Goal: Task Accomplishment & Management: Manage account settings

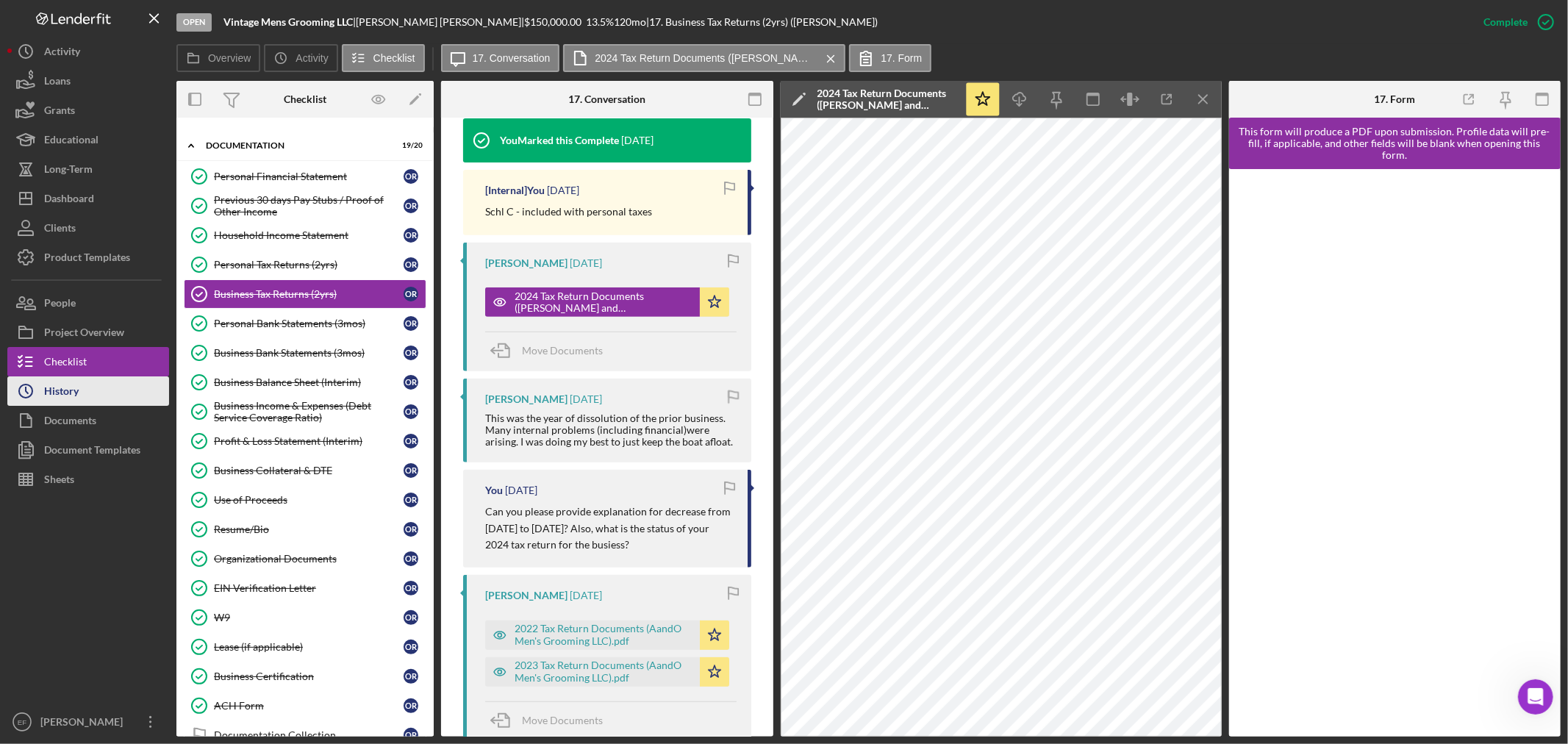
scroll to position [555, 0]
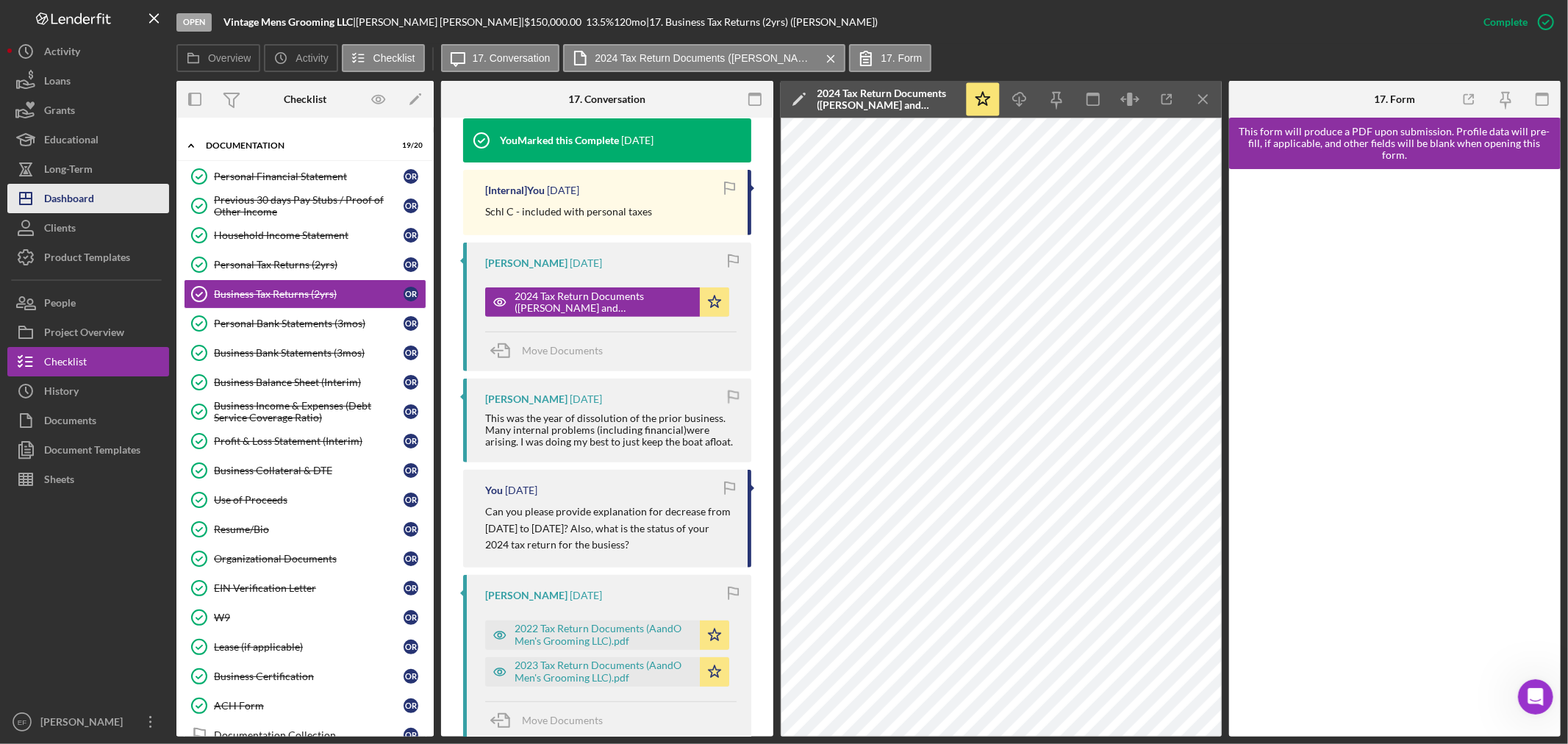
click at [67, 202] on div "Dashboard" at bounding box center [69, 200] width 50 height 33
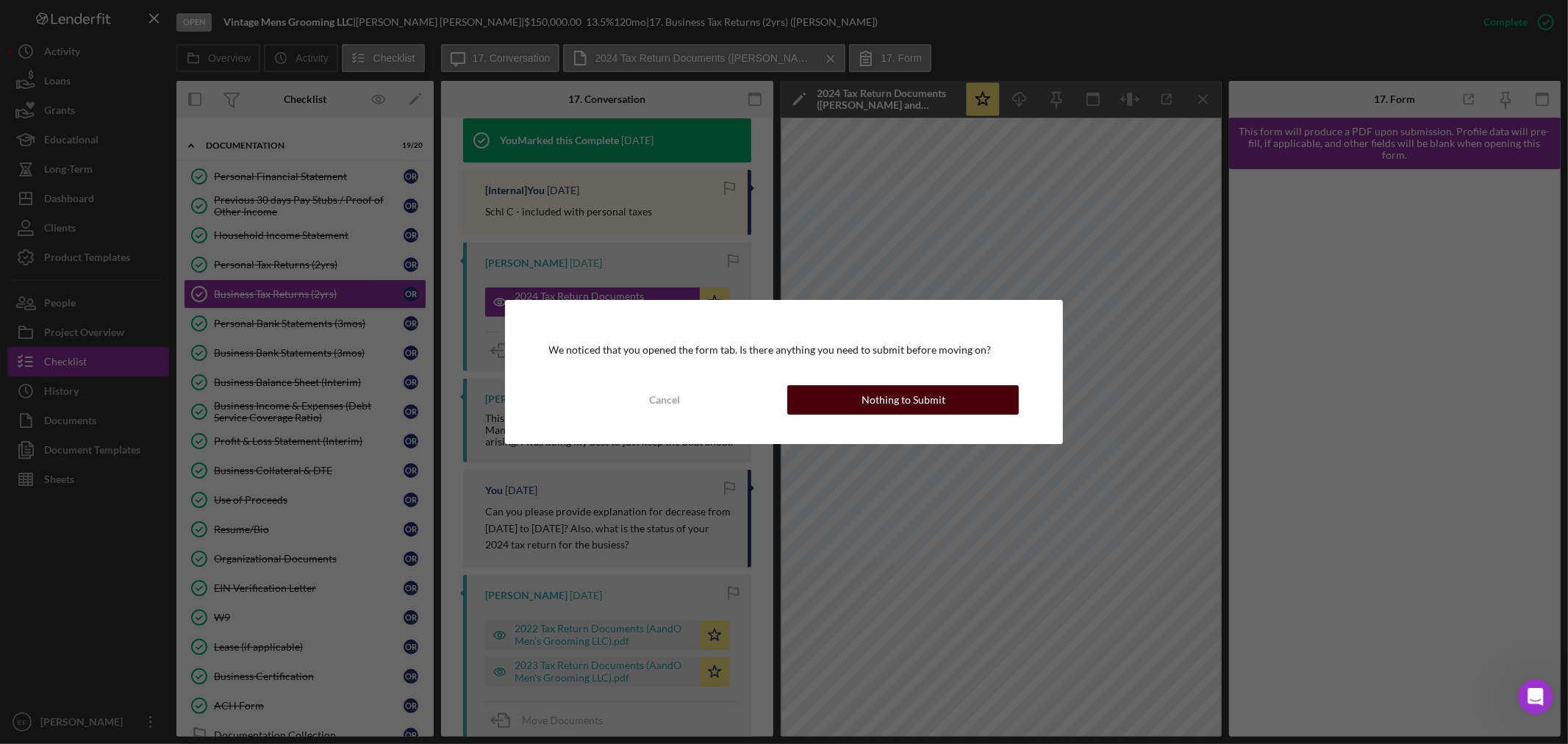
click at [846, 397] on button "Nothing to Submit" at bounding box center [903, 400] width 232 height 30
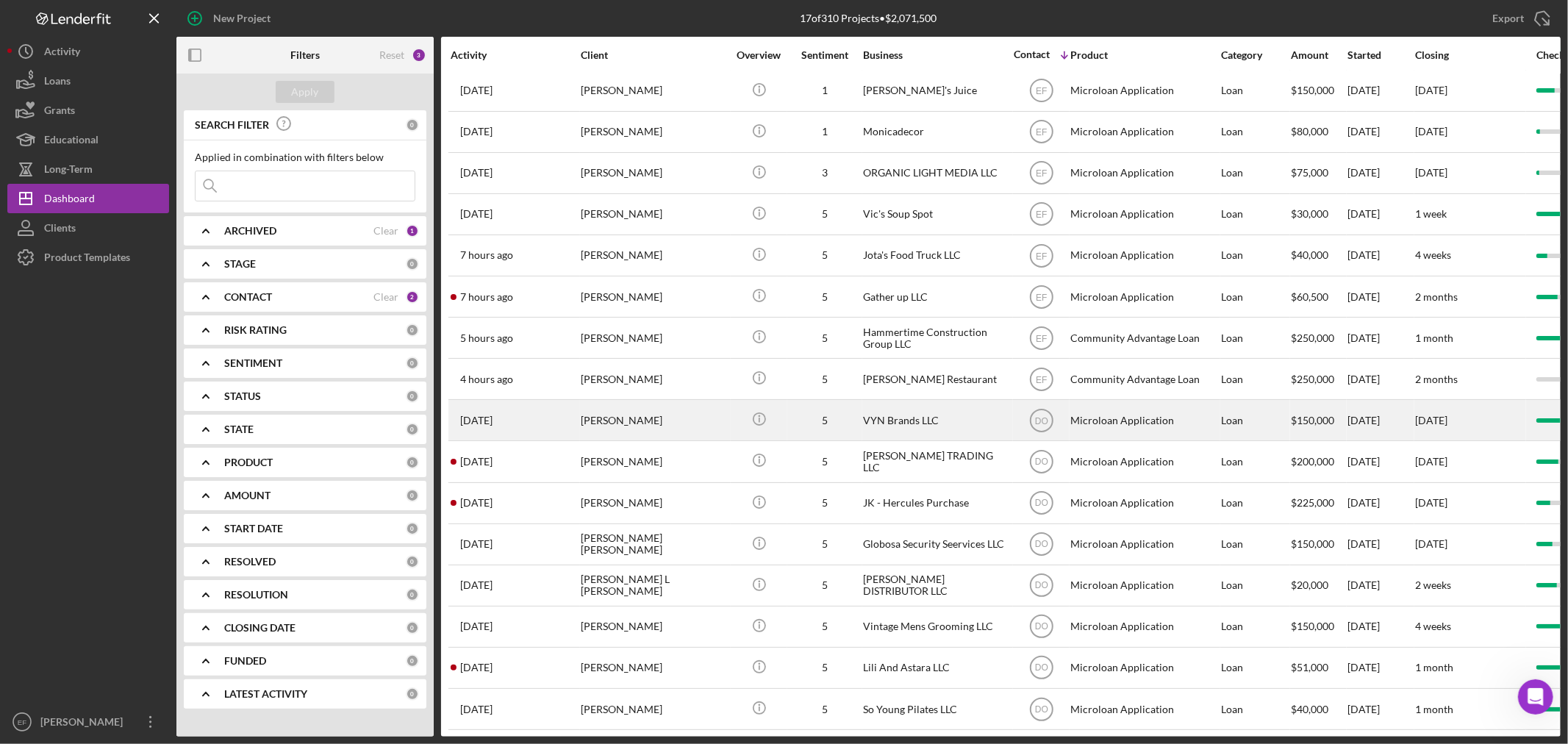
scroll to position [68, 0]
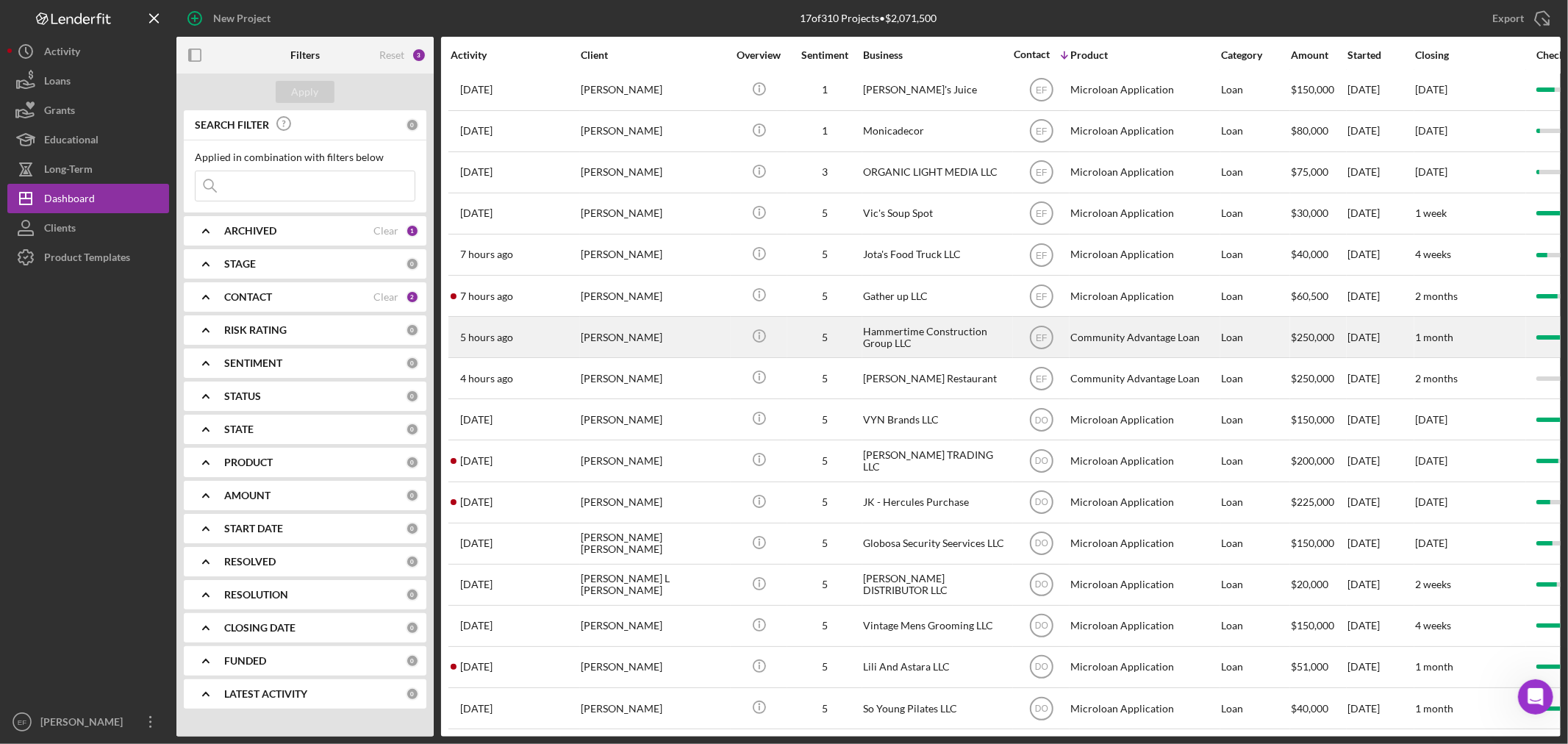
click at [597, 318] on div "[PERSON_NAME]" at bounding box center [654, 337] width 147 height 39
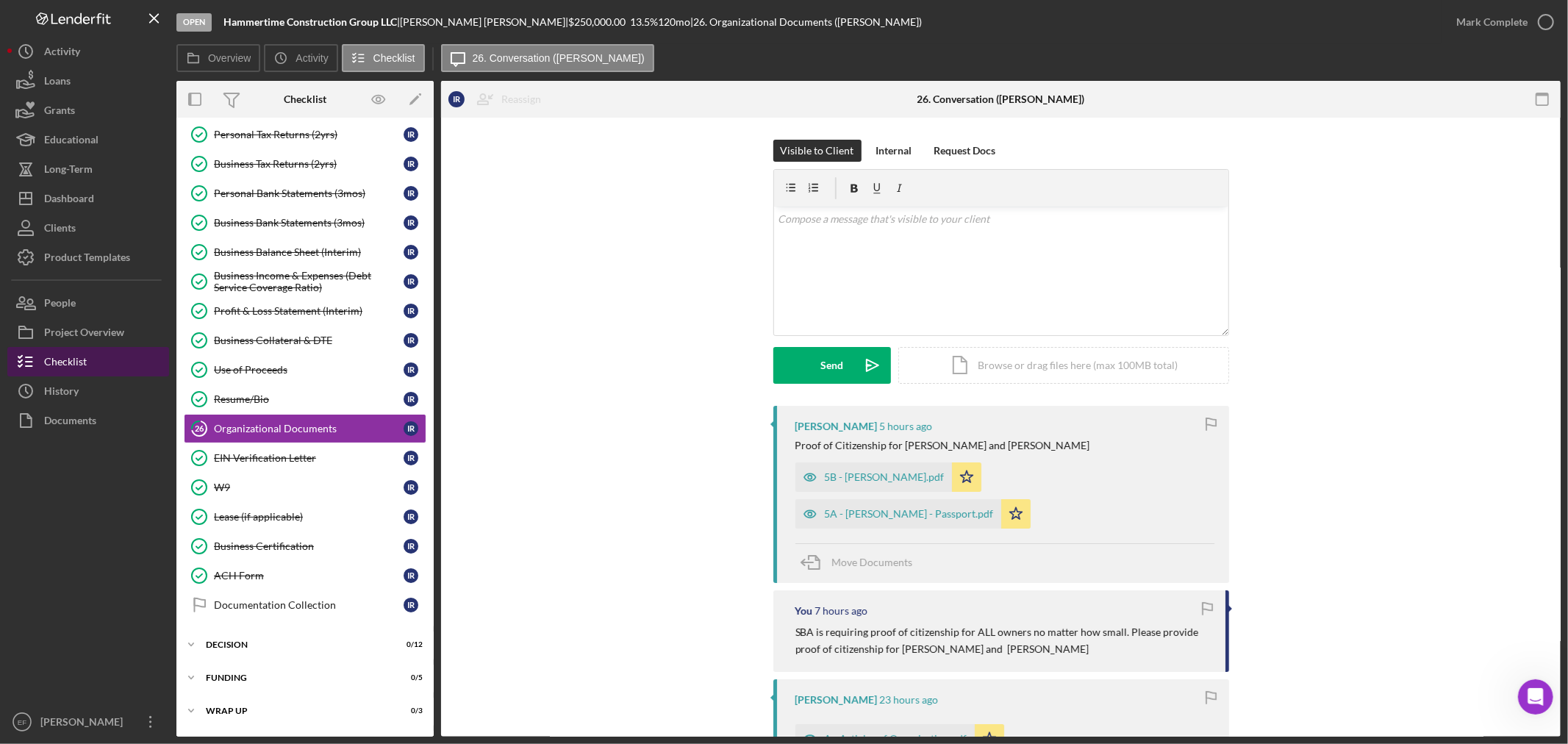
scroll to position [224, 0]
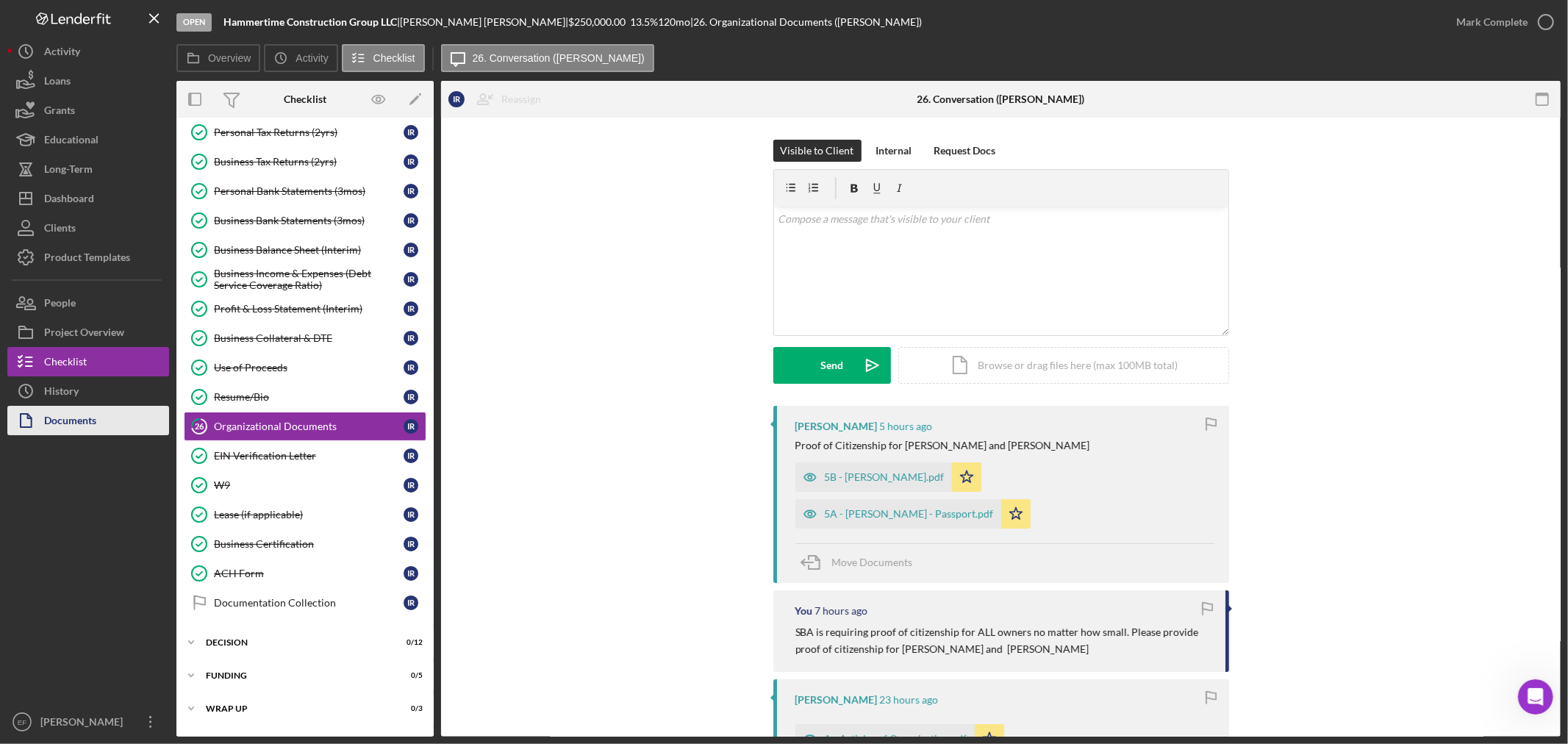
click at [61, 416] on div "Documents" at bounding box center [70, 422] width 52 height 33
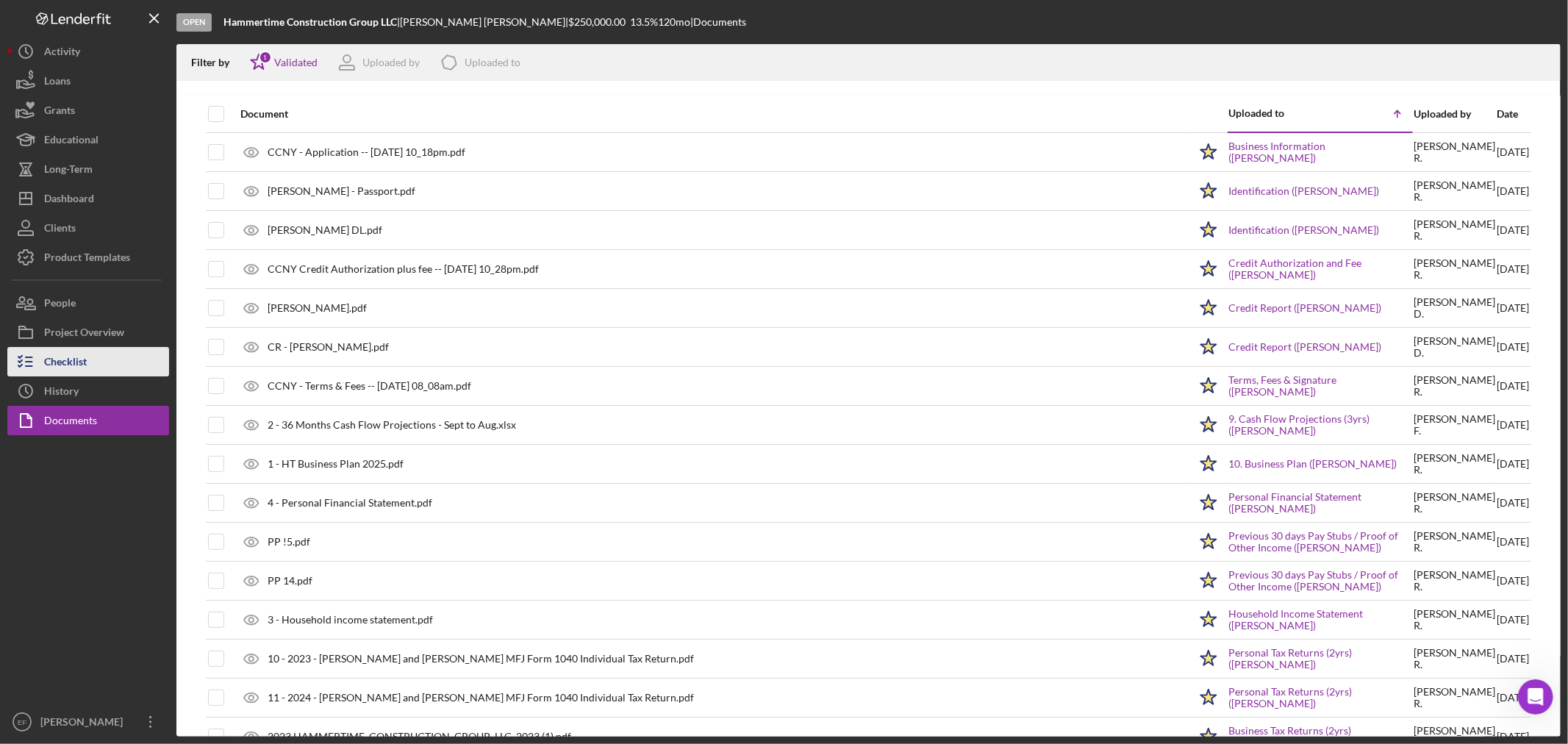
click at [50, 357] on div "Checklist" at bounding box center [65, 364] width 43 height 33
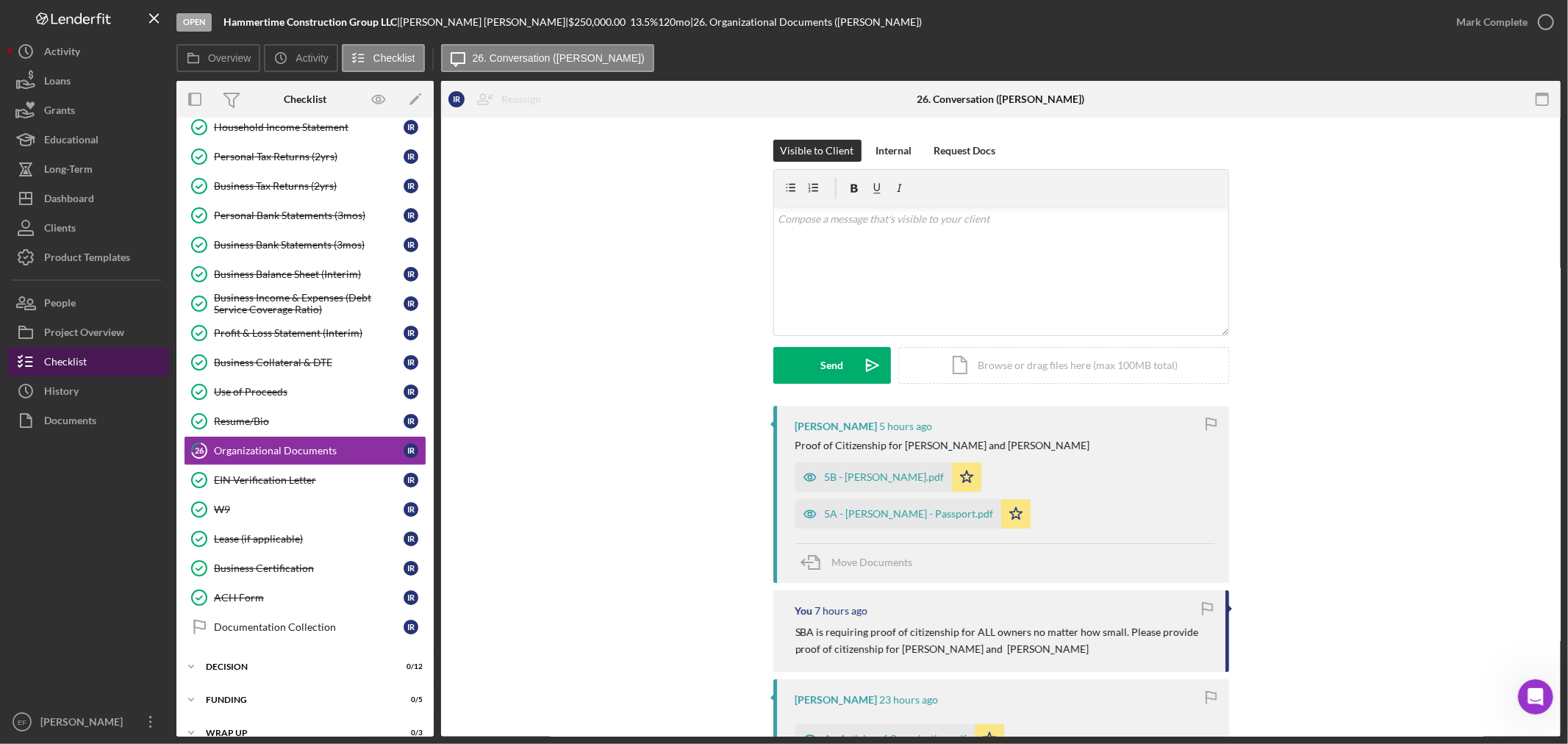
scroll to position [224, 0]
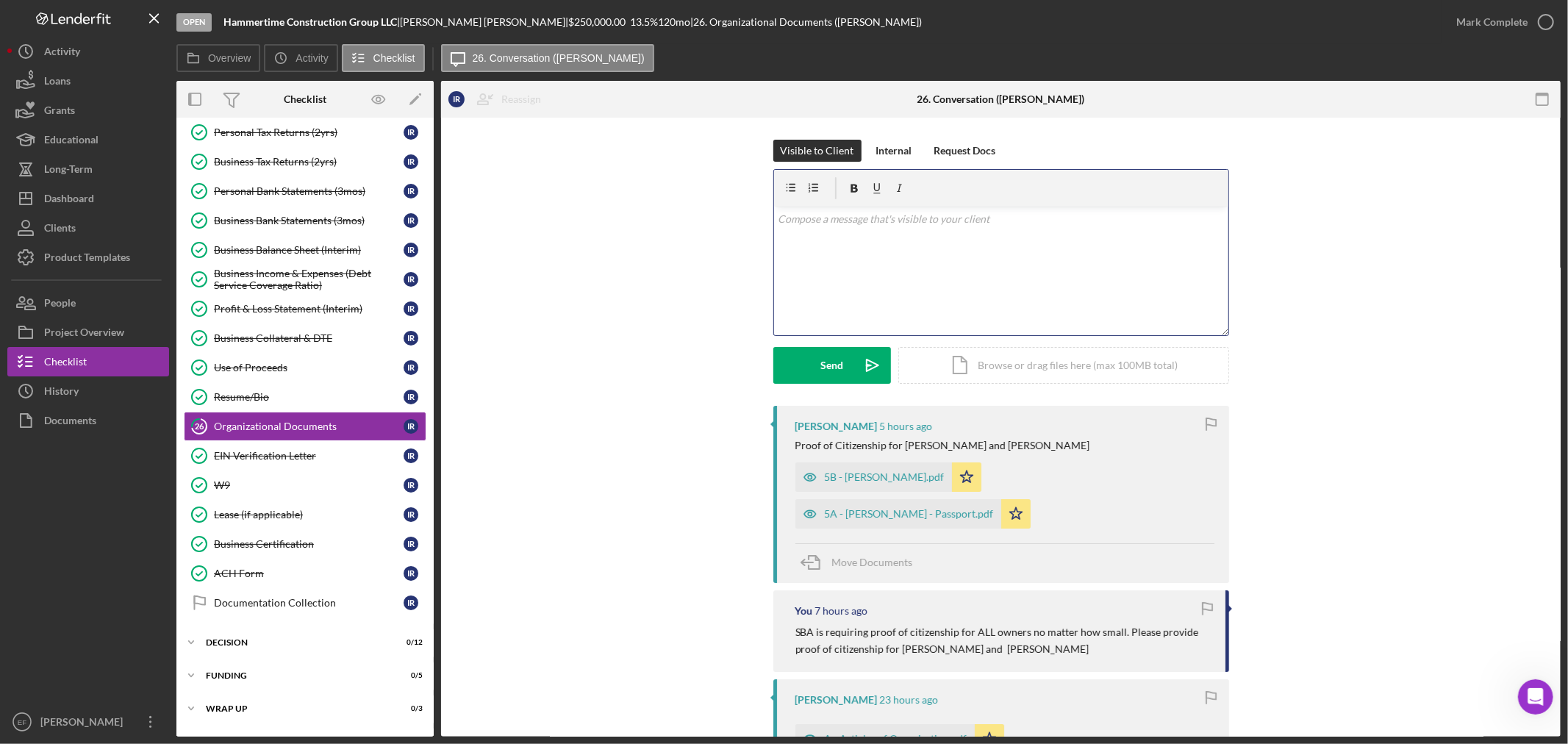
click at [1059, 225] on p at bounding box center [1000, 219] width 446 height 16
click at [1035, 222] on p at bounding box center [1000, 219] width 446 height 16
click at [812, 371] on button "Send Icon/icon-invite-send" at bounding box center [832, 366] width 117 height 37
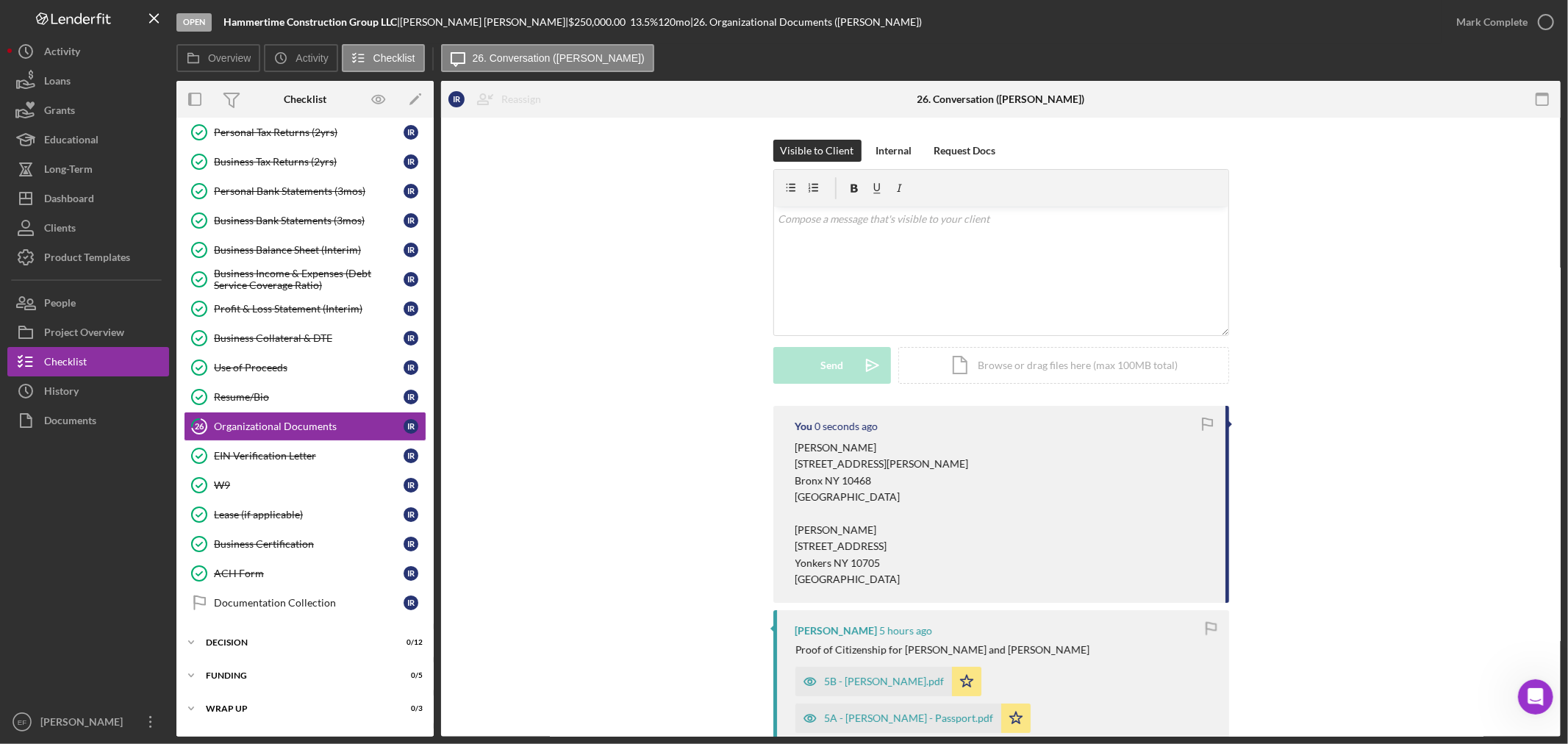
scroll to position [0, 0]
click at [1517, 23] on div "Mark Complete" at bounding box center [1492, 22] width 72 height 30
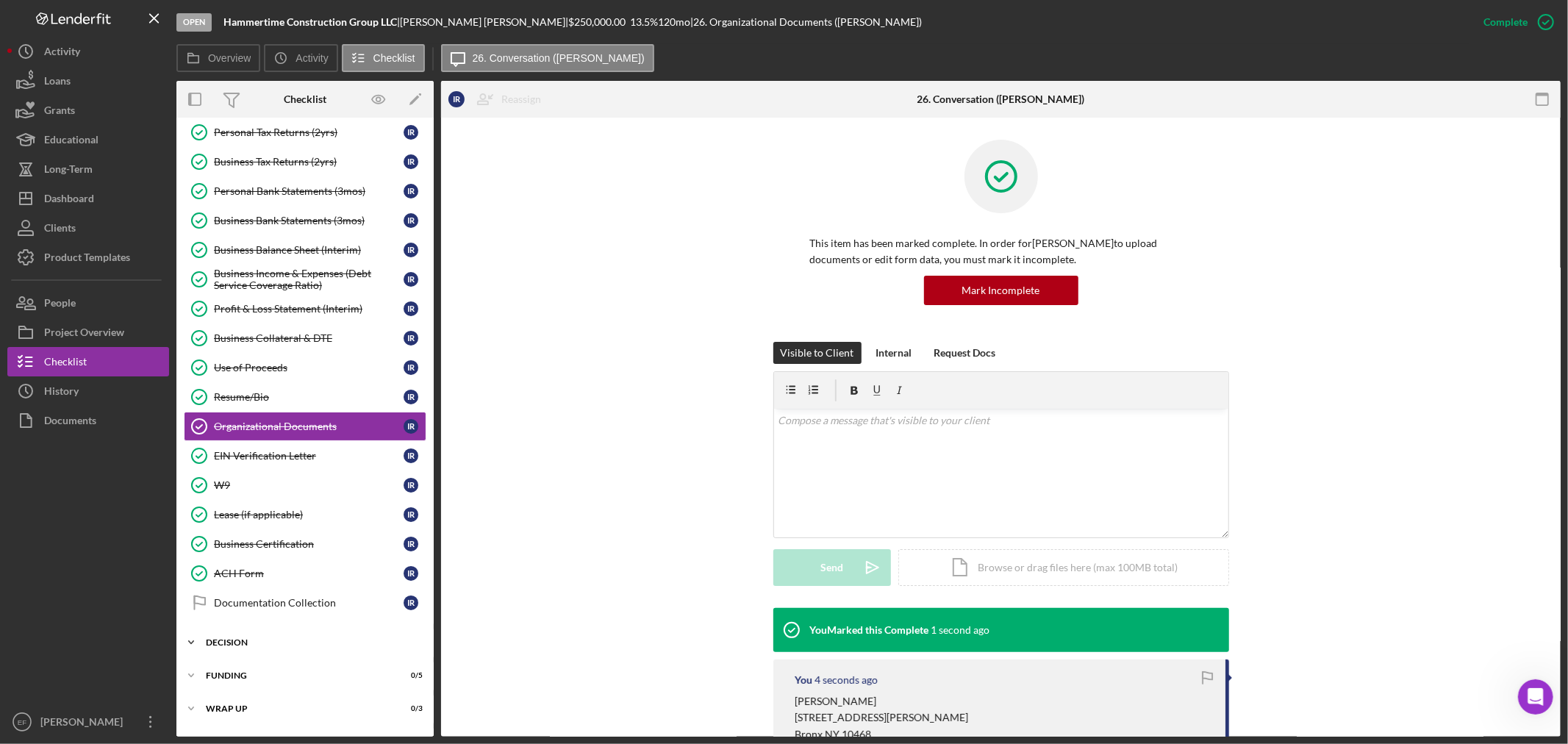
scroll to position [253, 0]
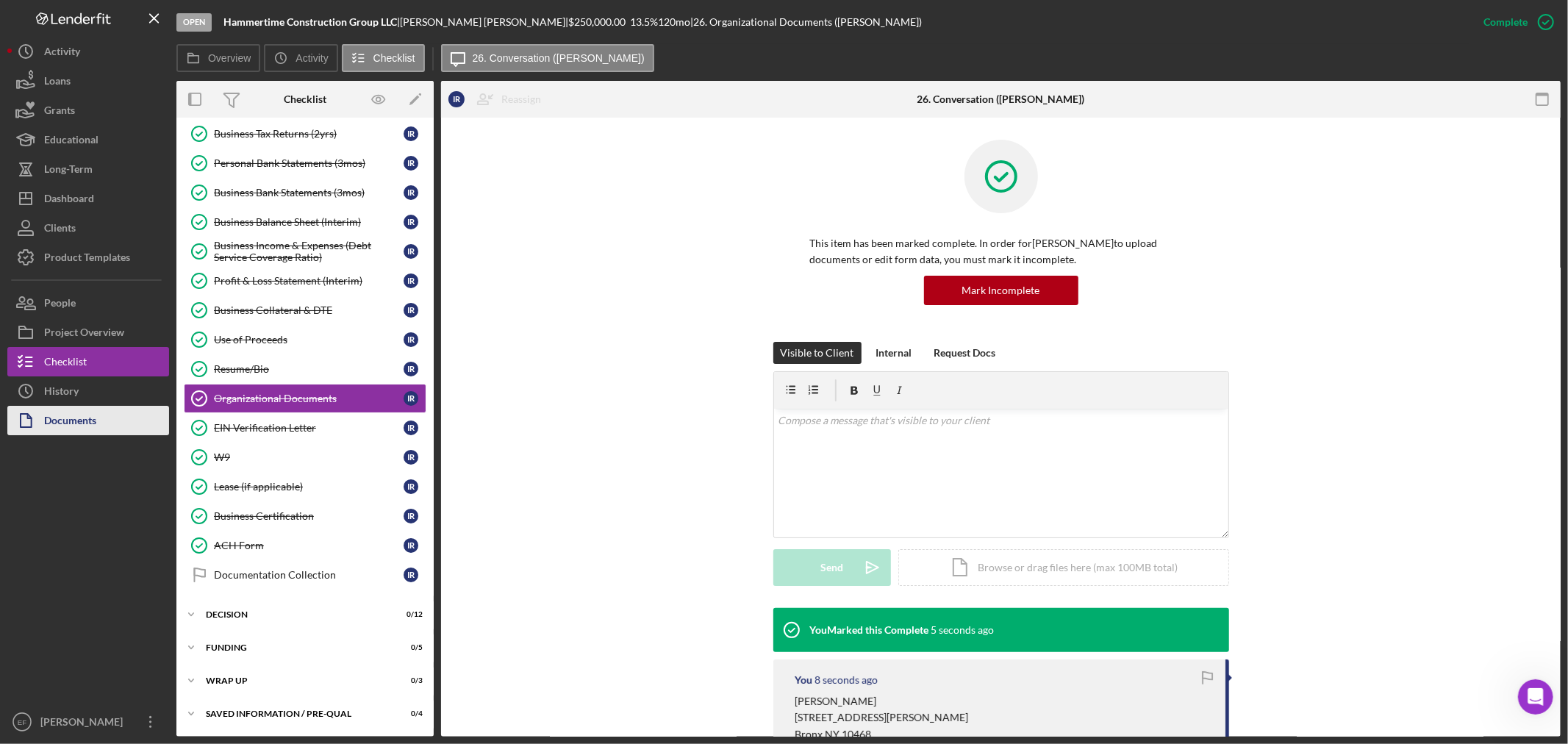
click at [85, 417] on div "Documents" at bounding box center [70, 422] width 52 height 33
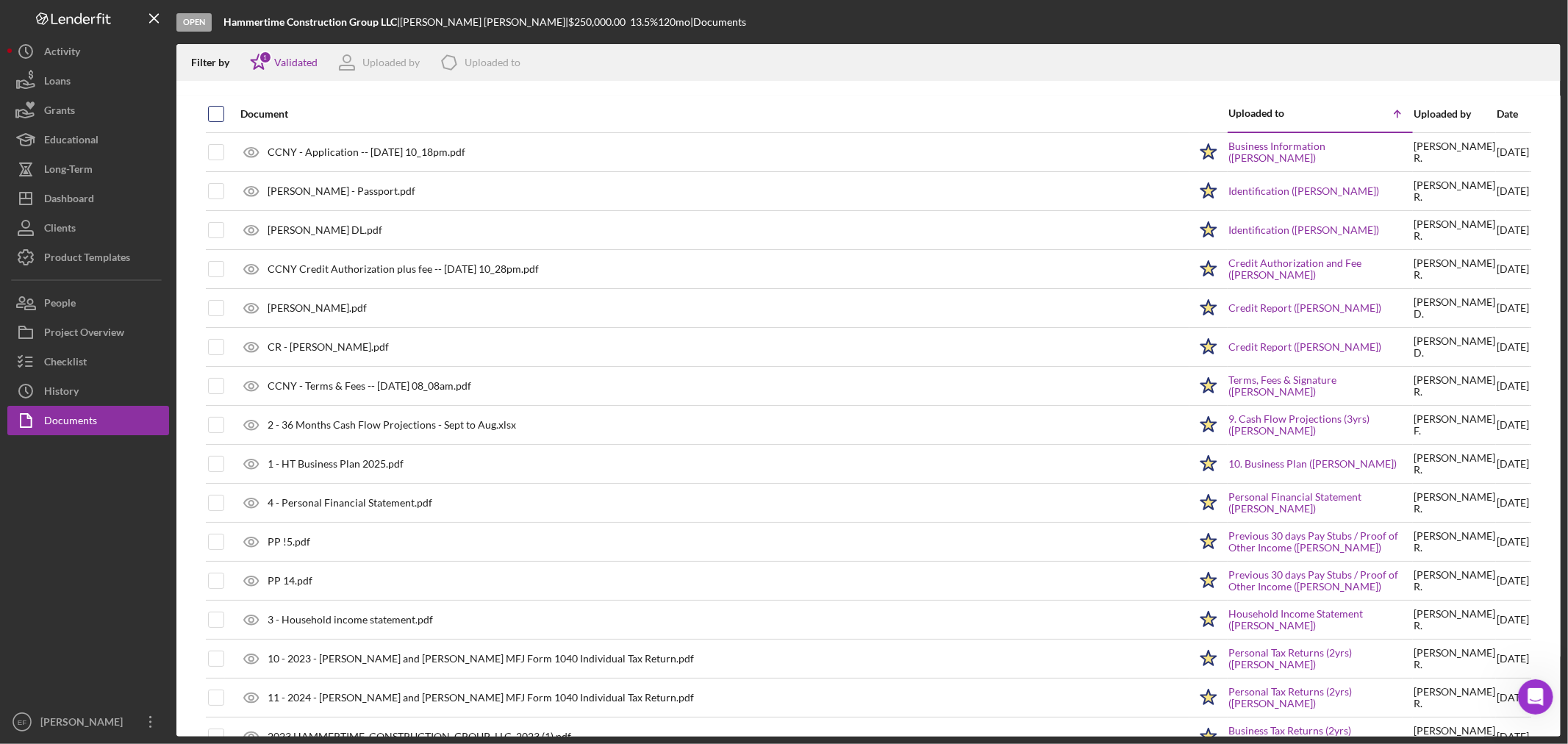
click at [215, 111] on input "checkbox" at bounding box center [216, 114] width 14 height 14
checkbox input "true"
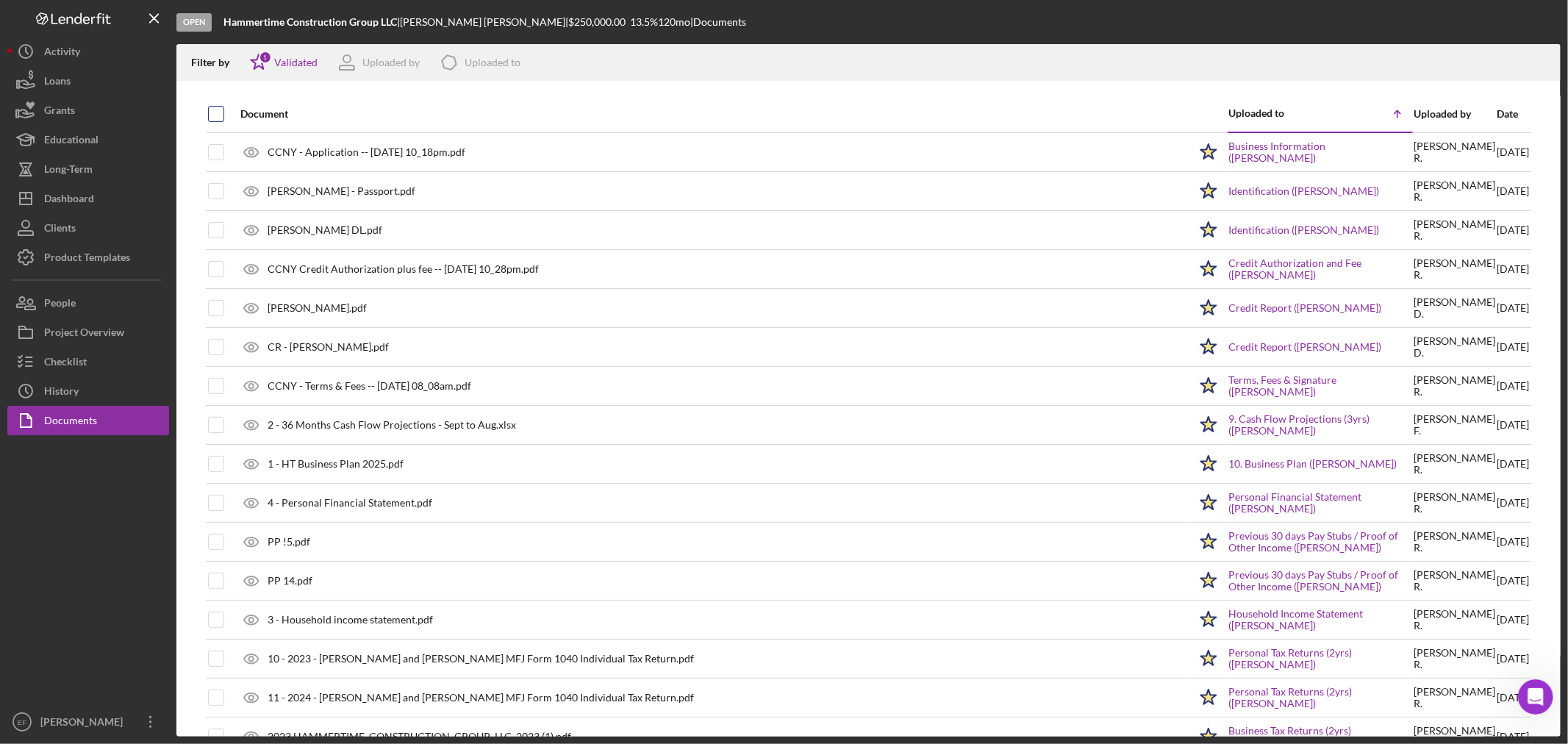
checkbox input "true"
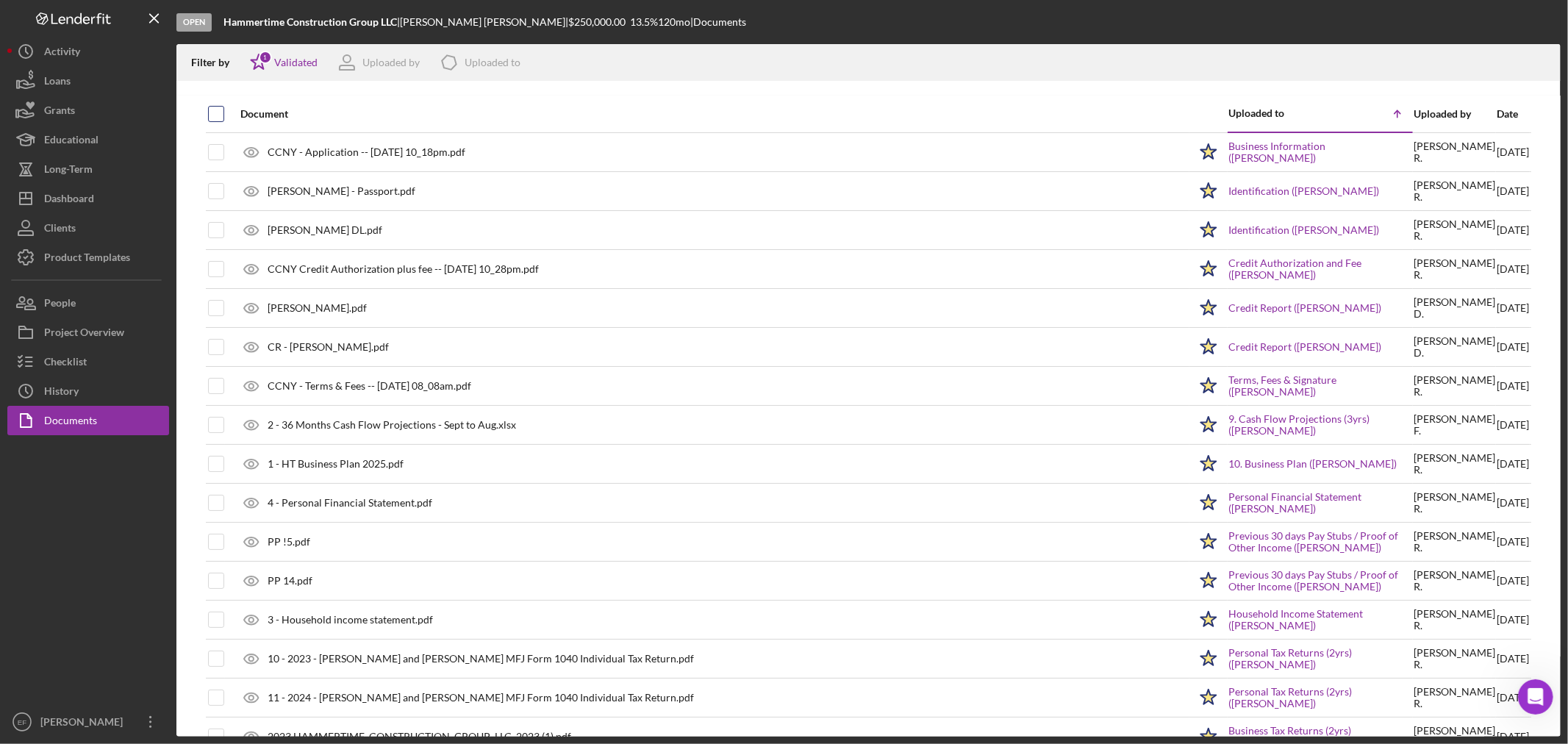
checkbox input "true"
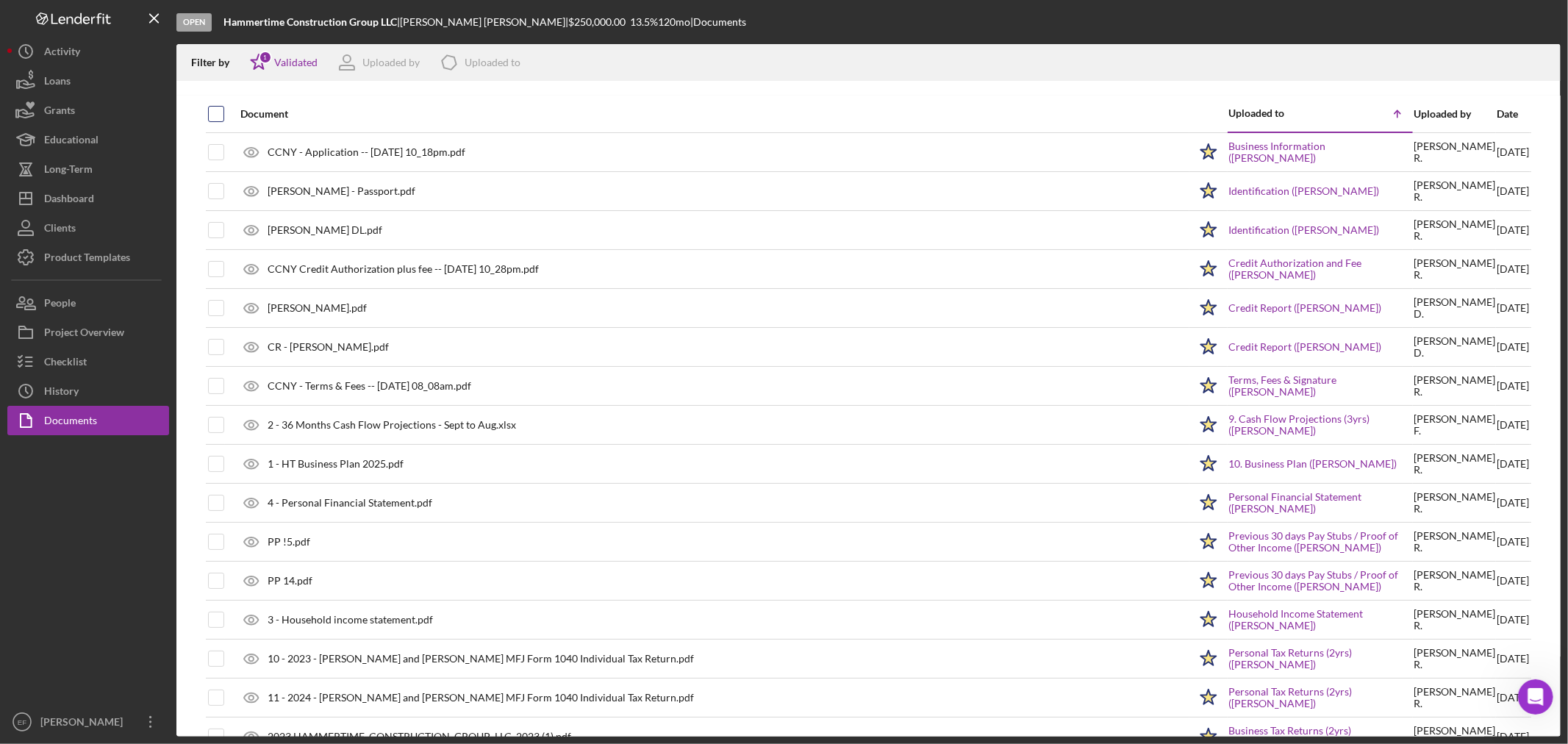
checkbox input "true"
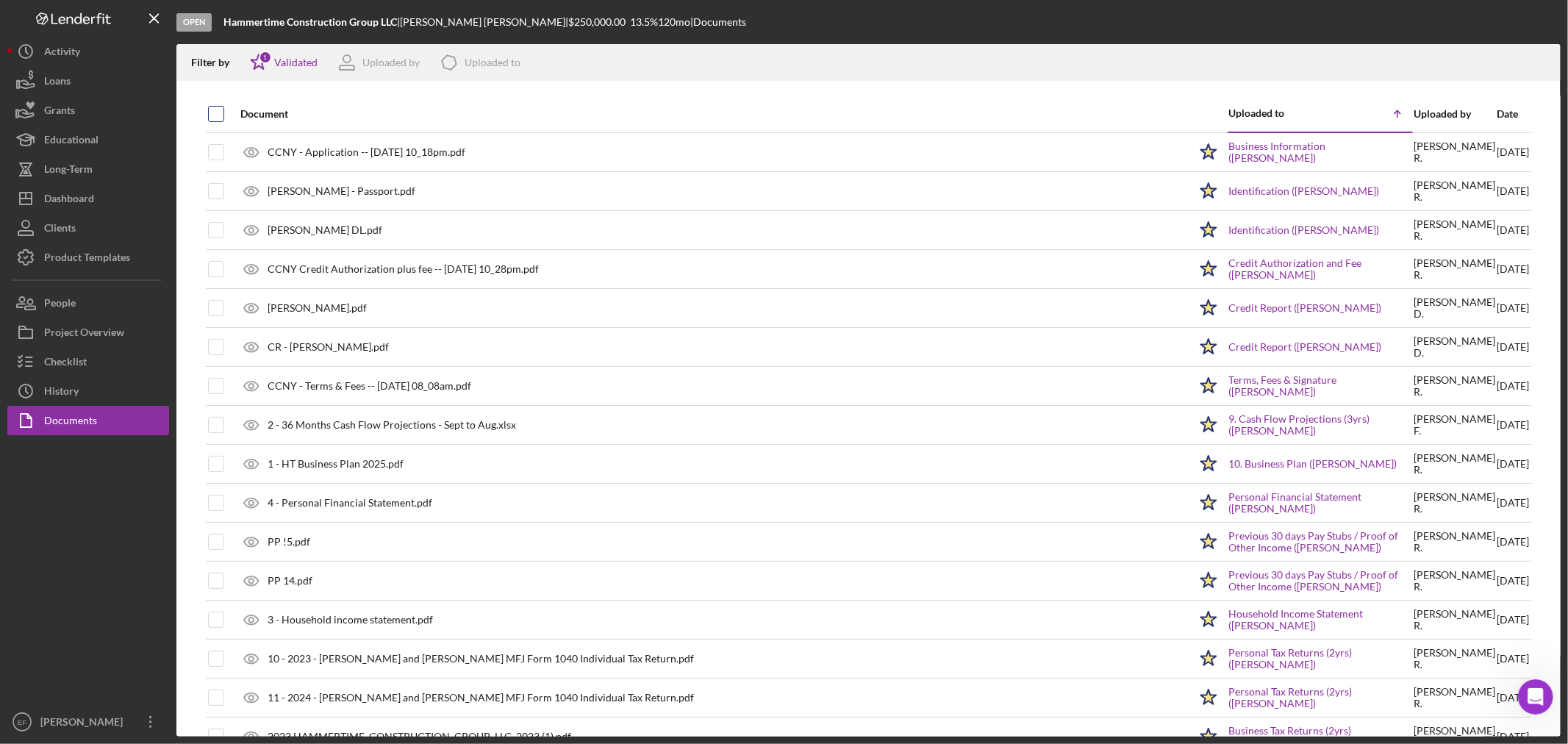
checkbox input "true"
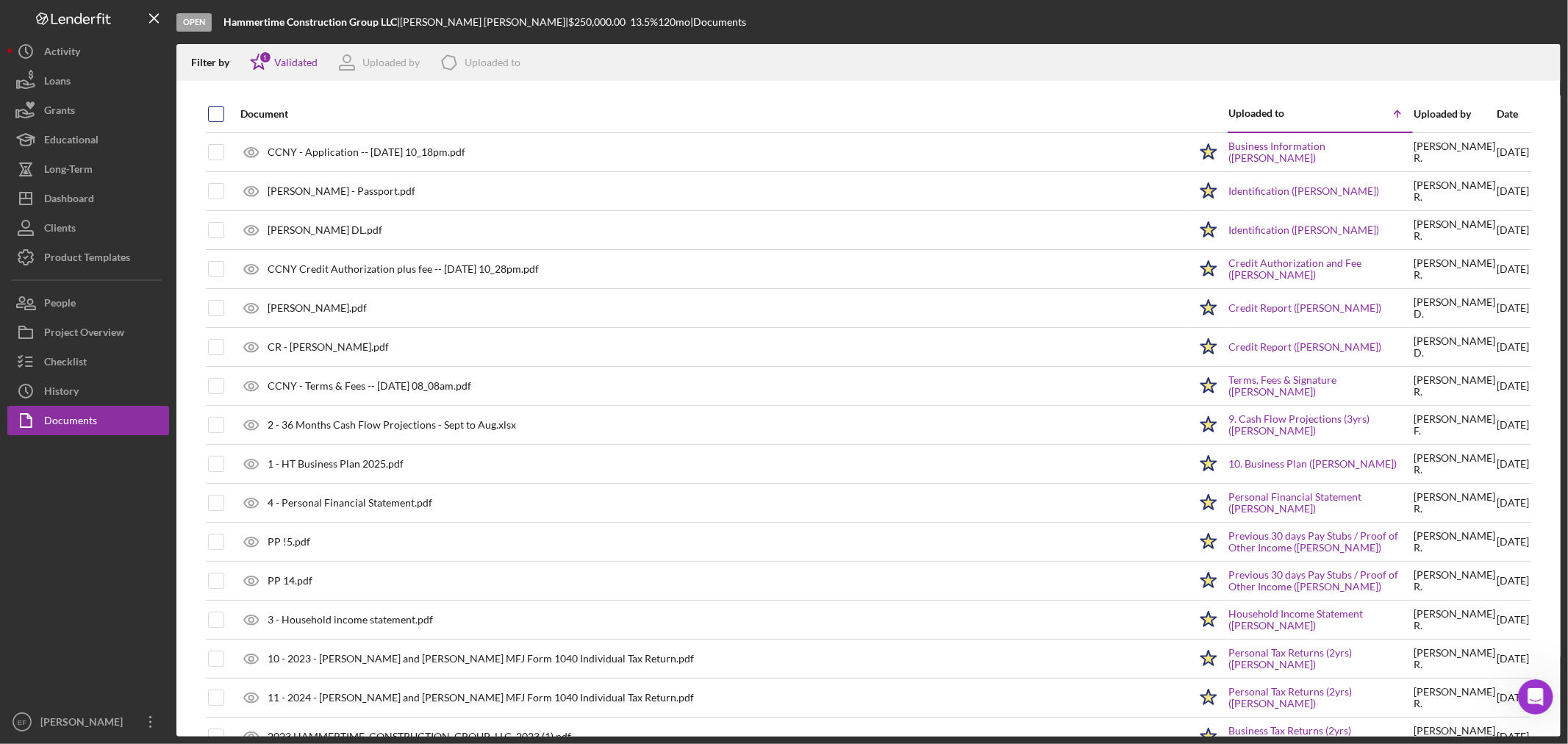
checkbox input "true"
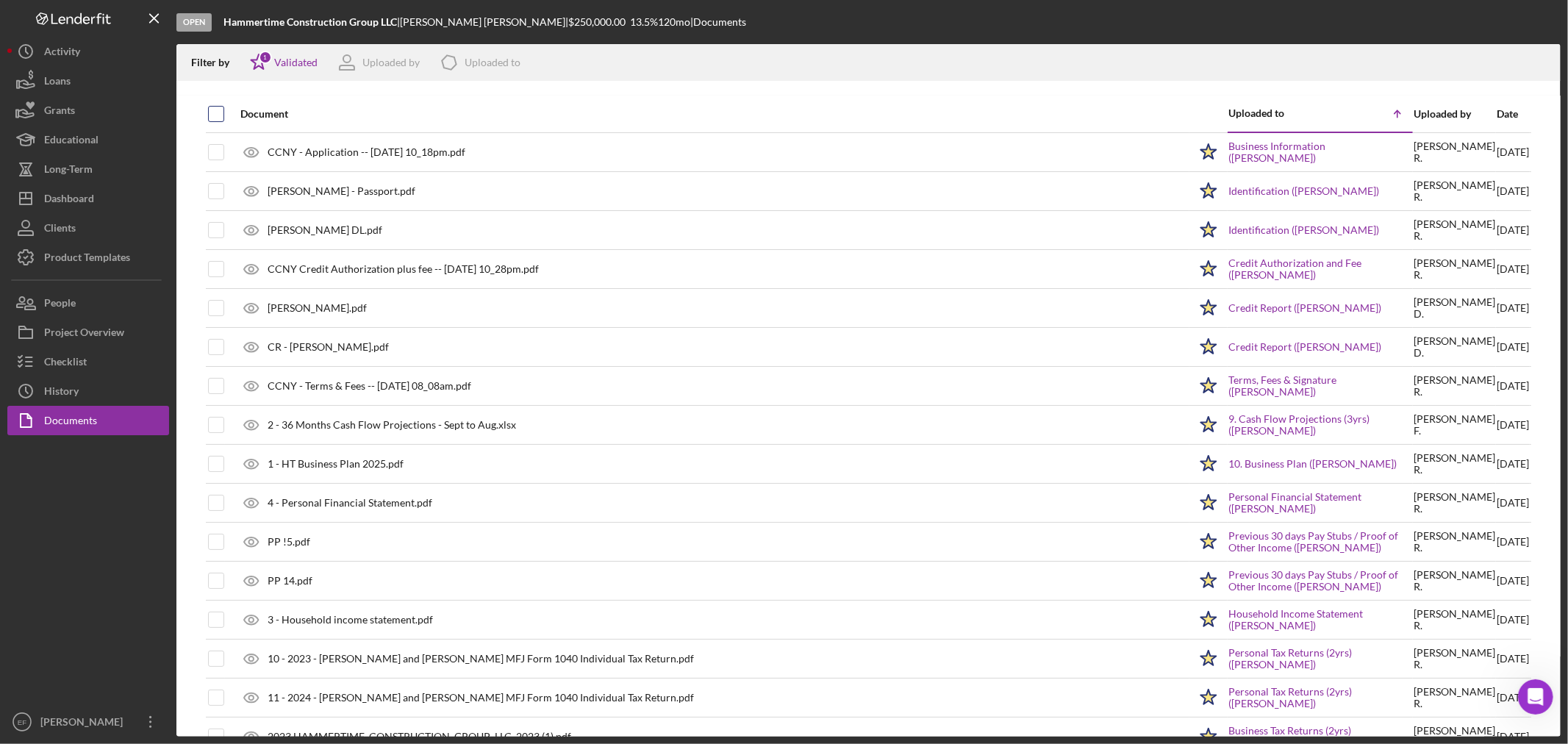
checkbox input "true"
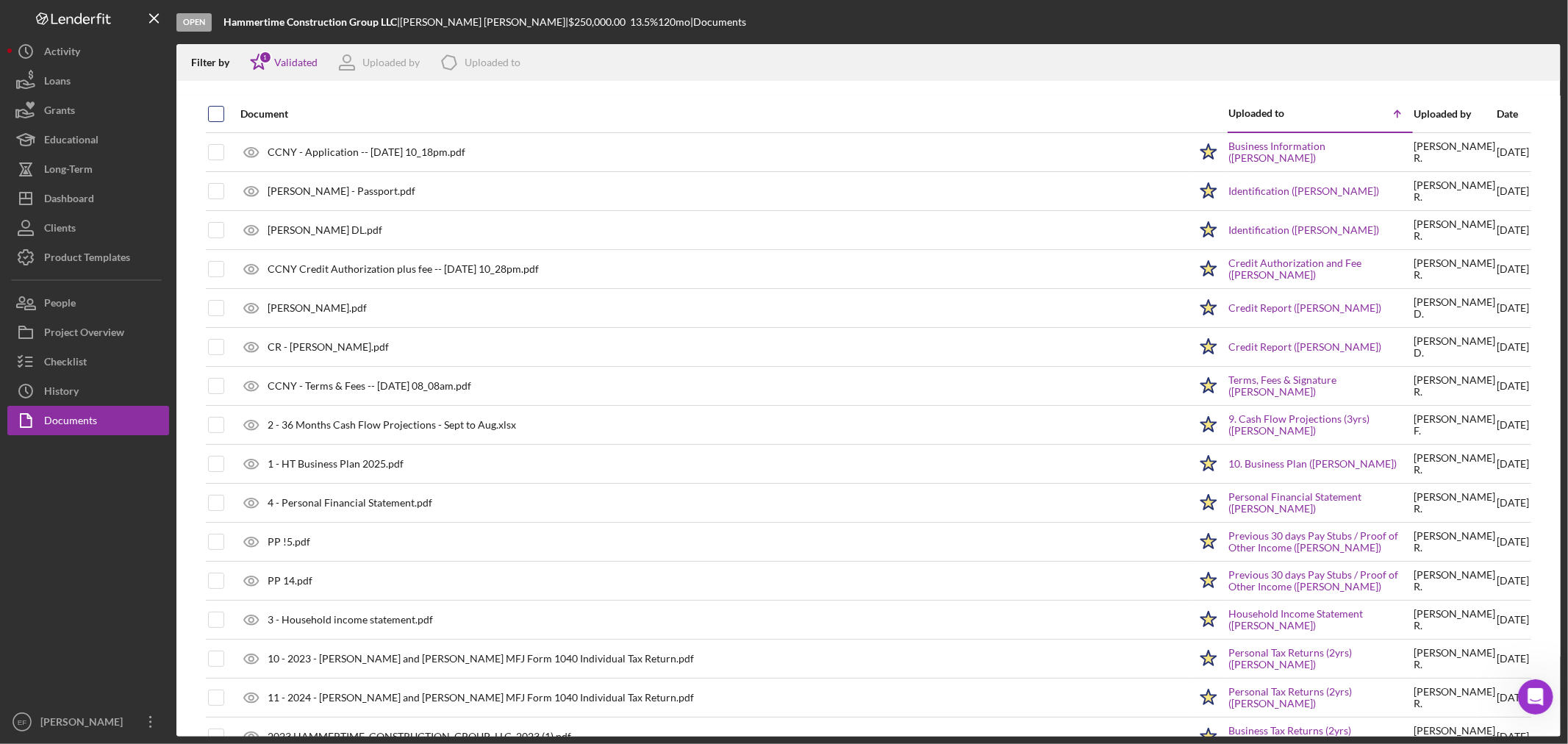
checkbox input "true"
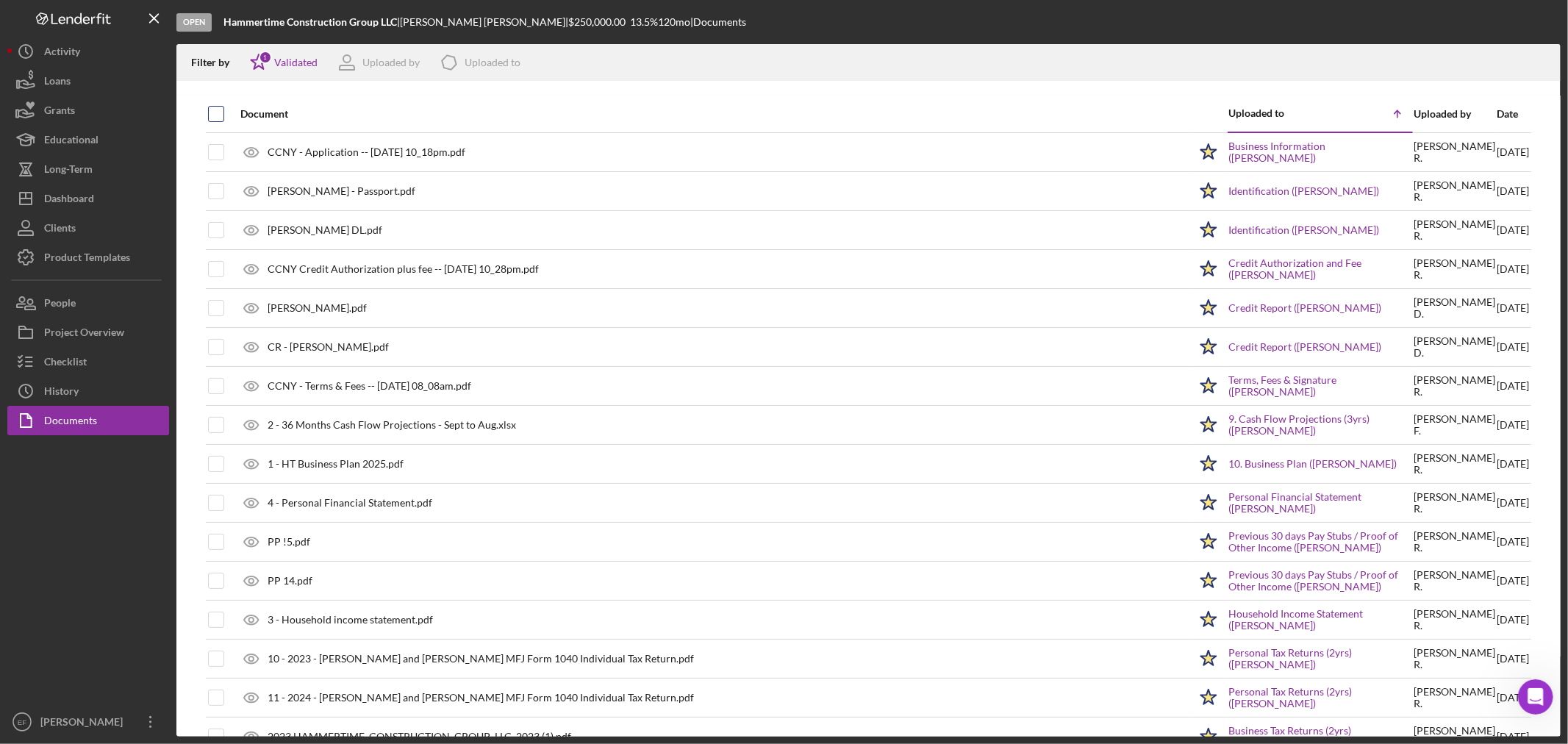
checkbox input "true"
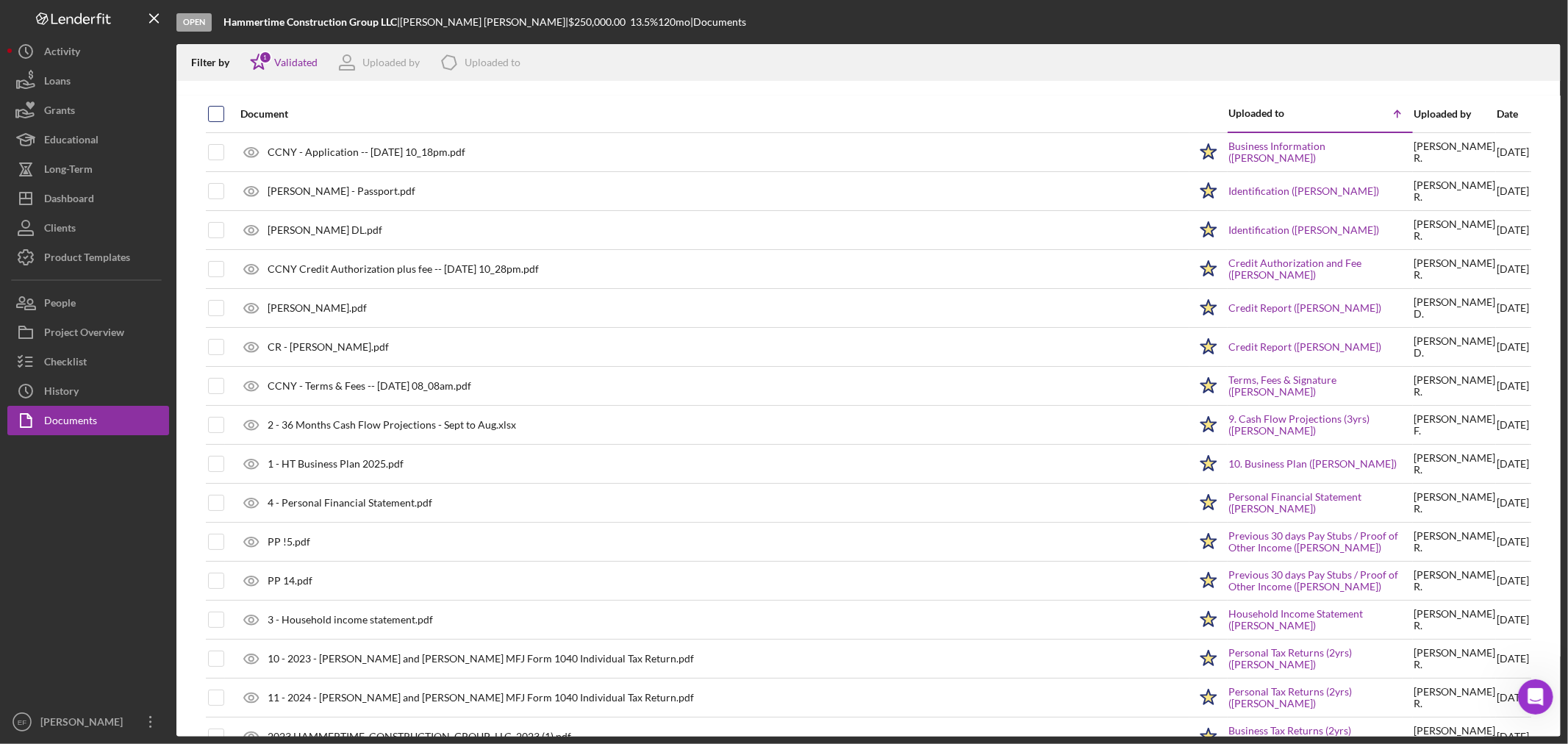
checkbox input "true"
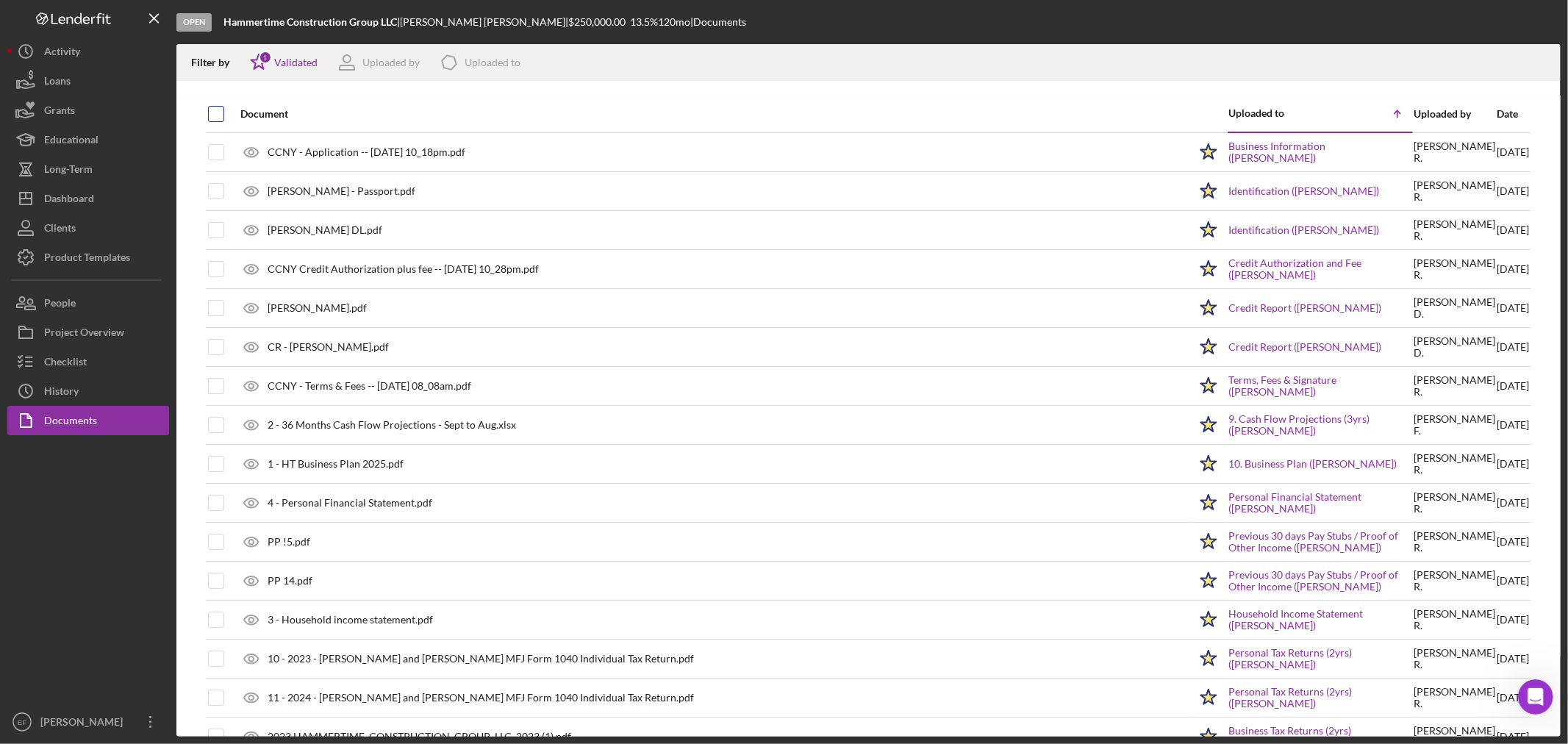
checkbox input "true"
click at [1541, 69] on g "button" at bounding box center [1542, 62] width 13 height 13
